Goal: Find contact information: Find contact information

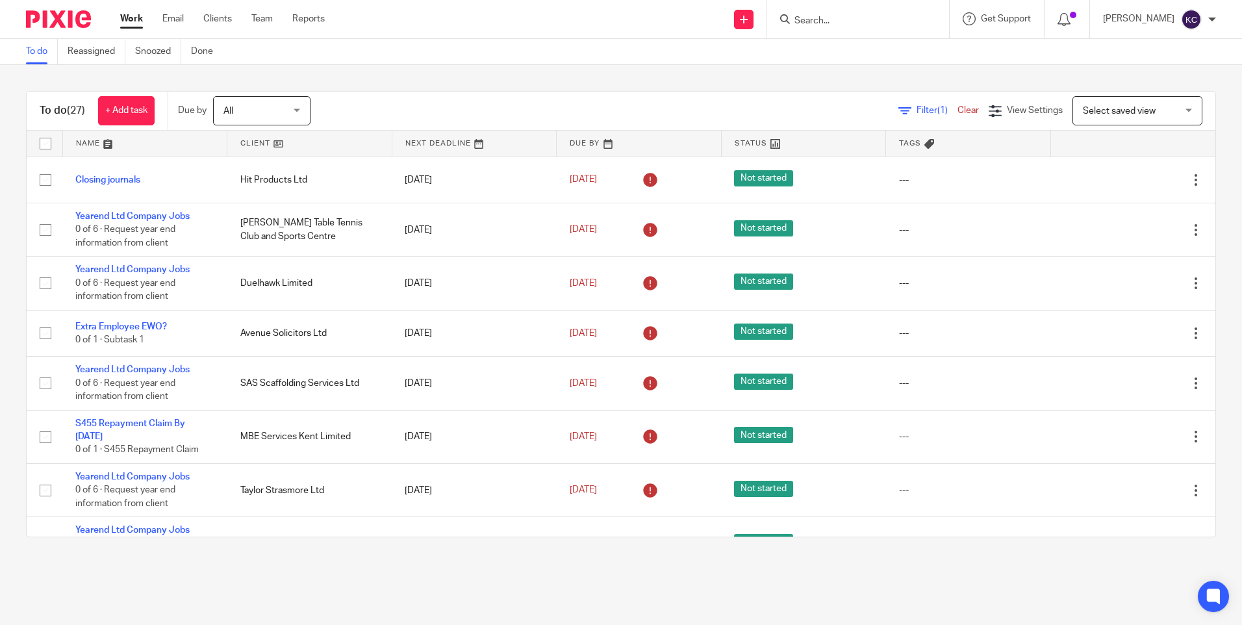
click at [597, 24] on input "Search" at bounding box center [851, 22] width 117 height 12
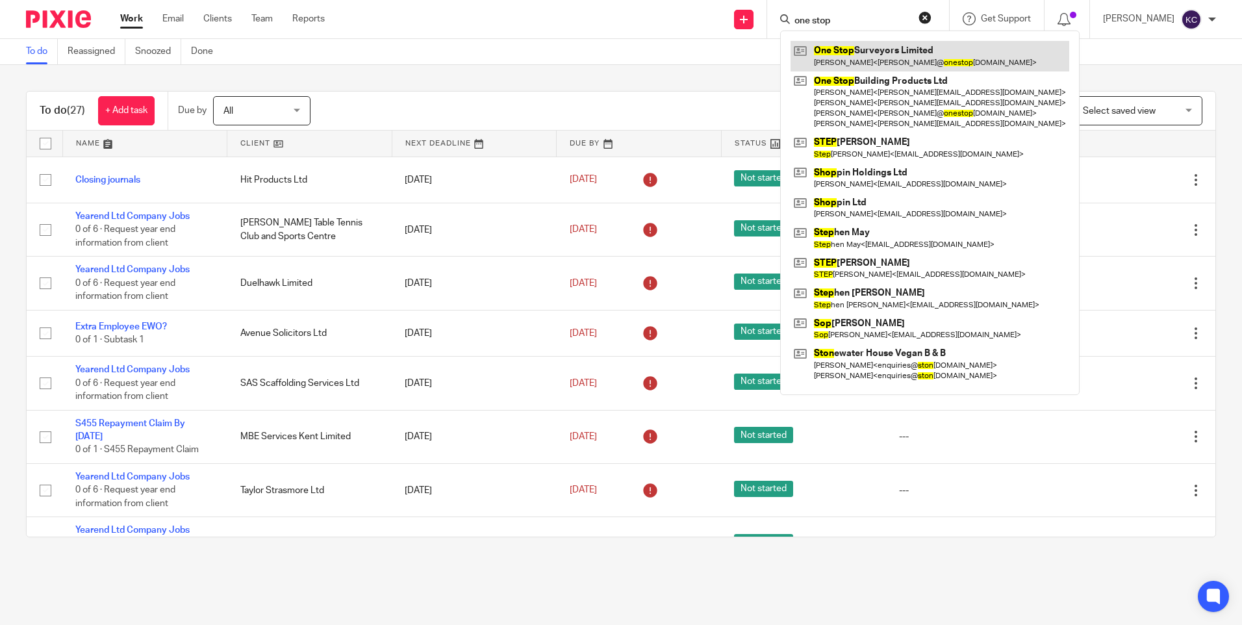
type input "one stop"
click at [597, 55] on link at bounding box center [929, 56] width 279 height 30
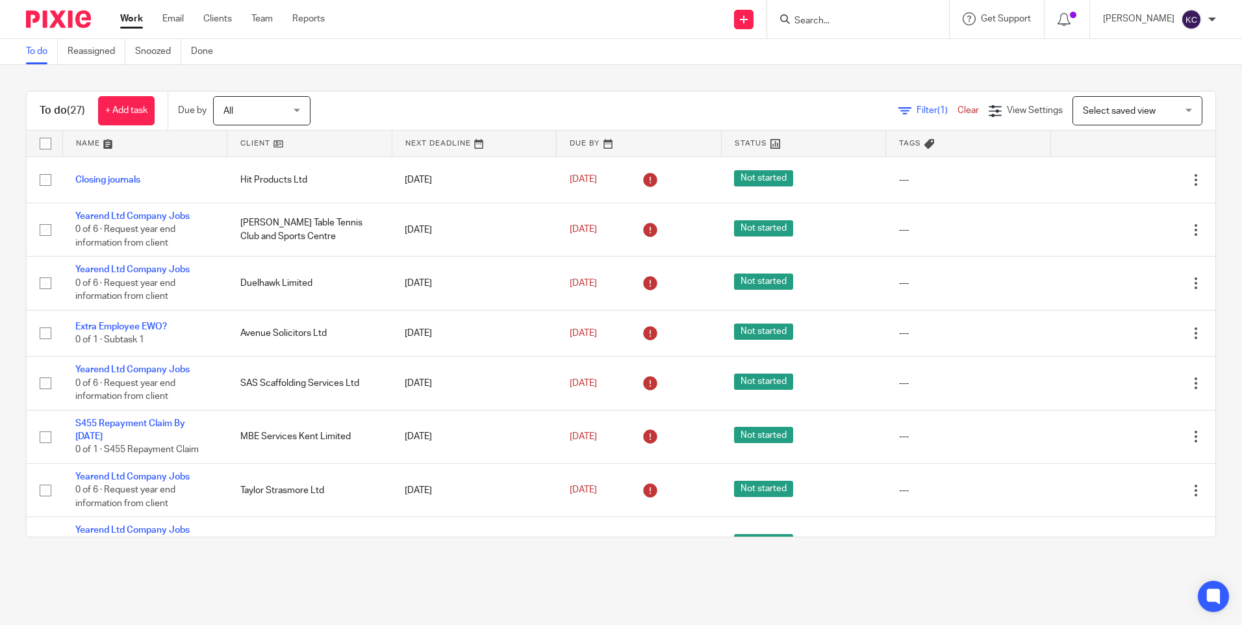
click at [803, 16] on input "Search" at bounding box center [851, 22] width 117 height 12
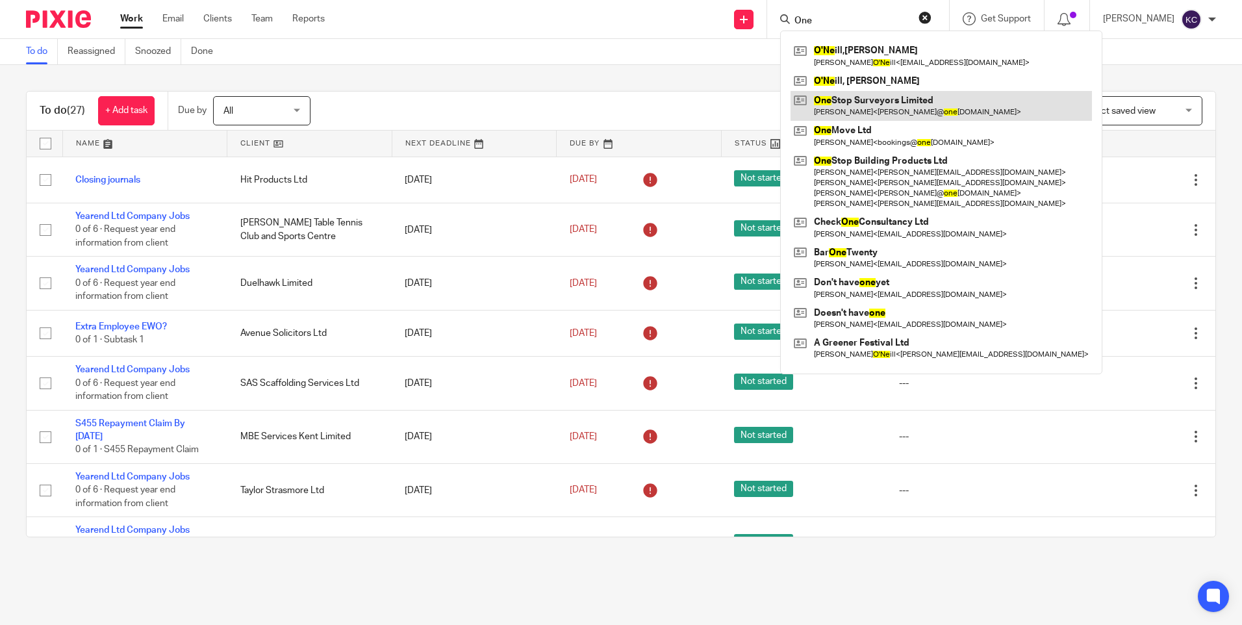
type input "One"
click at [905, 112] on link at bounding box center [940, 106] width 301 height 30
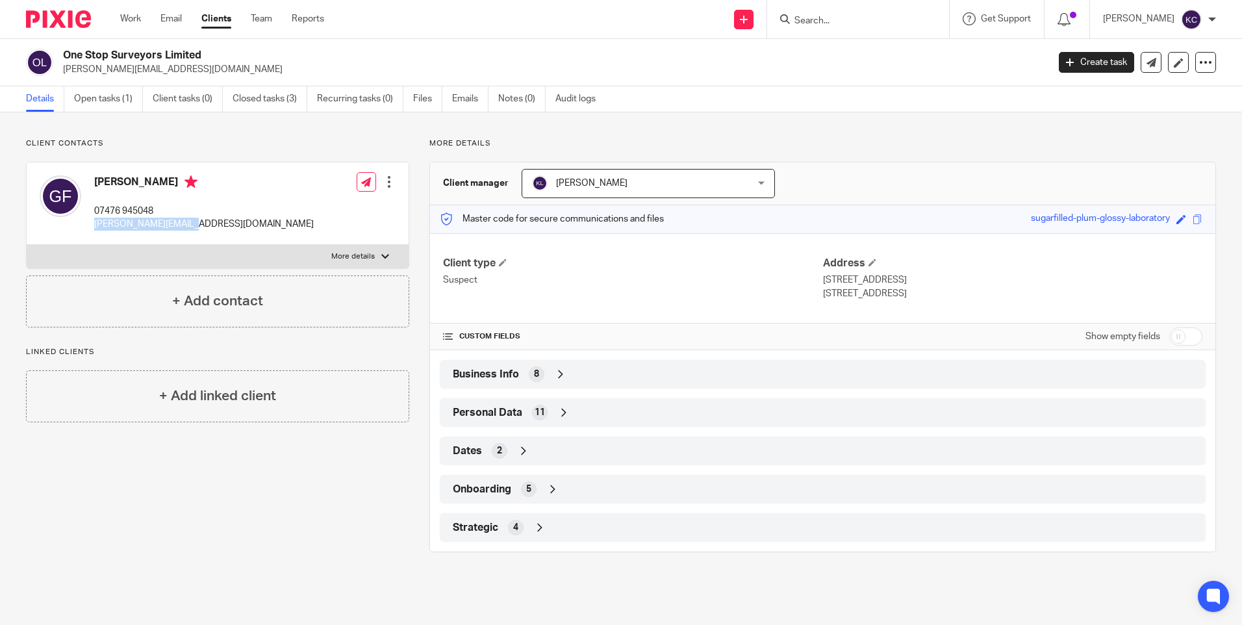
drag, startPoint x: 186, startPoint y: 225, endPoint x: 91, endPoint y: 225, distance: 94.8
click at [91, 225] on div "Gary Fitzgerald 07476 945048 gary@onestopbp.co.uk Edit contact Create client fr…" at bounding box center [218, 203] width 382 height 82
drag, startPoint x: 91, startPoint y: 225, endPoint x: 132, endPoint y: 221, distance: 41.7
copy p "gary@onestopbp.co.uk"
click at [221, 234] on div "Gary Fitzgerald 07476 945048 gary@onestopbp.co.uk Edit contact Create client fr…" at bounding box center [218, 203] width 382 height 82
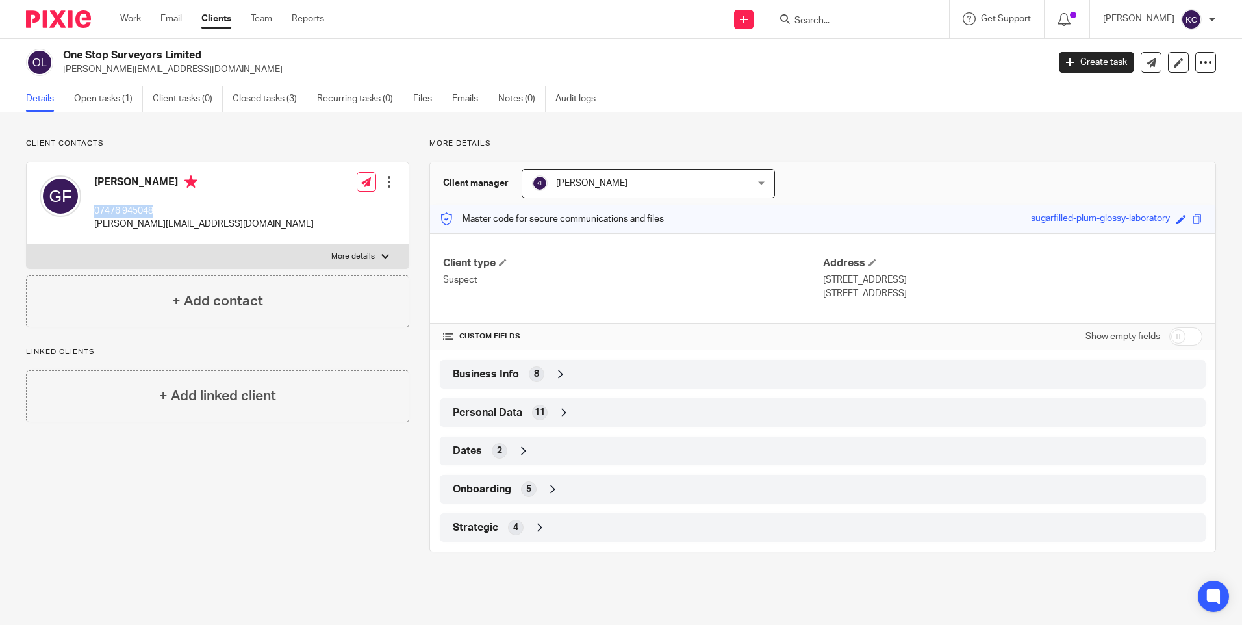
drag, startPoint x: 156, startPoint y: 210, endPoint x: 93, endPoint y: 209, distance: 63.0
click at [93, 209] on div "Gary Fitzgerald 07476 945048 gary@onestopbp.co.uk" at bounding box center [177, 203] width 274 height 69
drag, startPoint x: 93, startPoint y: 209, endPoint x: 132, endPoint y: 209, distance: 39.0
copy p "07476 945048"
